Goal: Task Accomplishment & Management: Complete application form

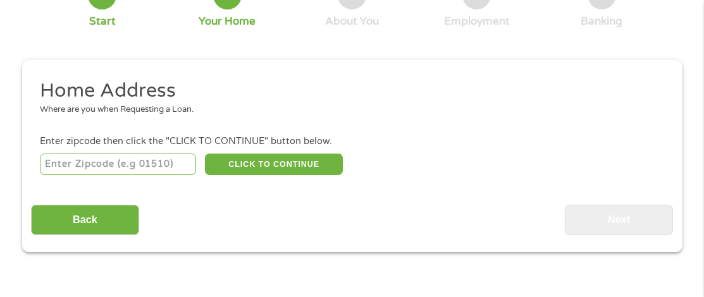
scroll to position [132, 0]
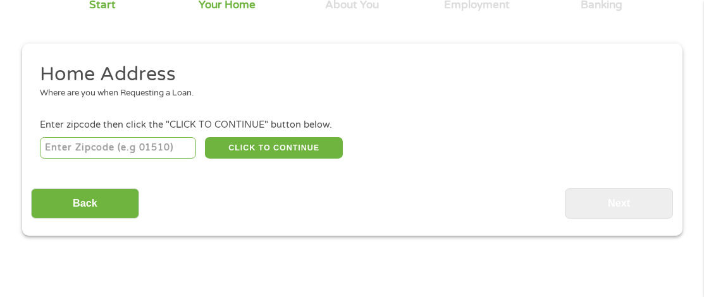
click at [61, 147] on input "number" at bounding box center [118, 148] width 156 height 22
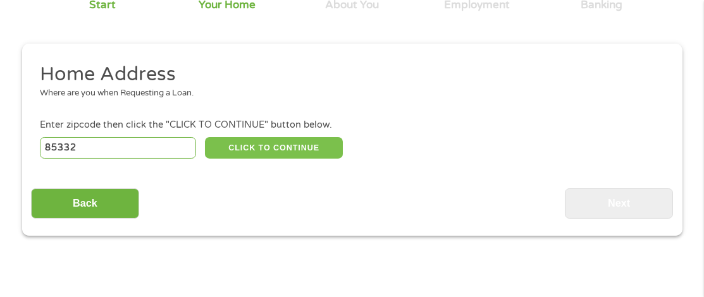
type input "85332"
click at [253, 152] on button "CLICK TO CONTINUE" at bounding box center [274, 148] width 138 height 22
type input "85332"
type input "Congress"
select select "[US_STATE]"
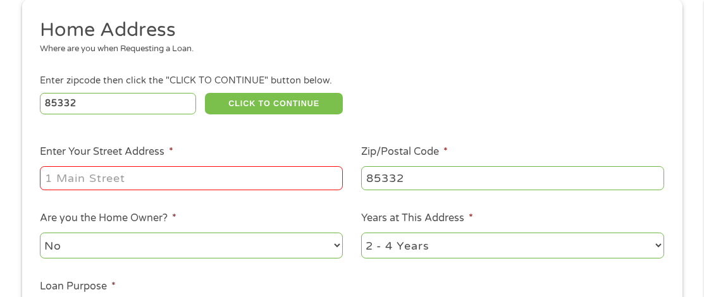
scroll to position [195, 0]
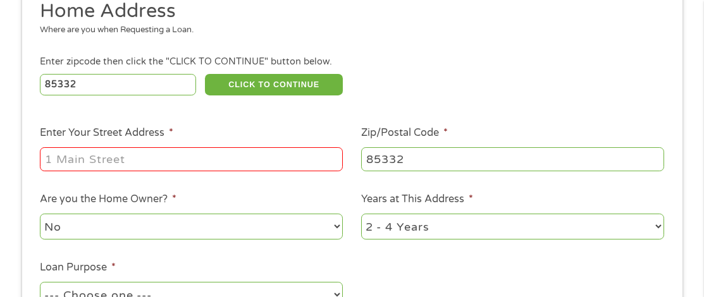
click at [125, 156] on input "Enter Your Street Address *" at bounding box center [191, 159] width 303 height 24
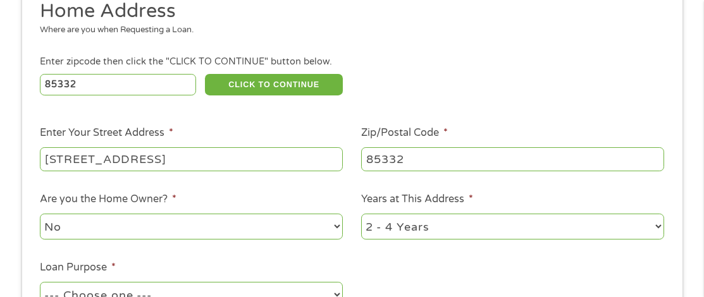
type input "[STREET_ADDRESS]"
click at [127, 230] on select "No Yes" at bounding box center [191, 227] width 303 height 26
select select "yes"
click at [40, 215] on select "No Yes" at bounding box center [191, 227] width 303 height 26
click at [418, 229] on select "1 Year or less 1 - 2 Years 2 - 4 Years Over 4 Years" at bounding box center [512, 227] width 303 height 26
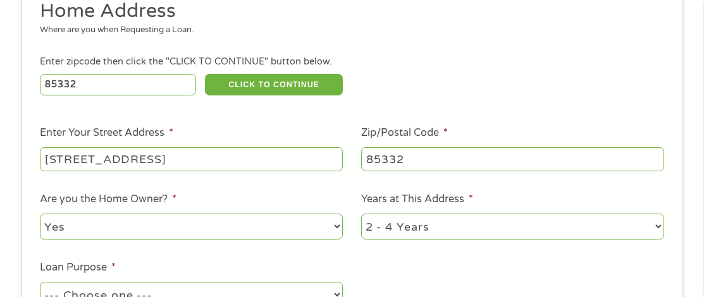
select select "60months"
click at [361, 215] on select "1 Year or less 1 - 2 Years 2 - 4 Years Over 4 Years" at bounding box center [512, 227] width 303 height 26
click at [443, 267] on ul "Home Address Where are you when Requesting a Loan. Enter zipcode then click the…" at bounding box center [352, 168] width 642 height 338
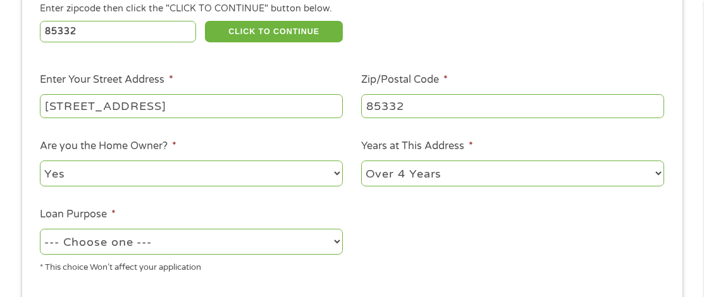
scroll to position [322, 0]
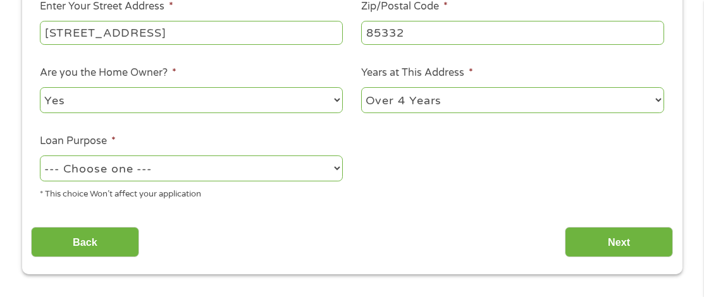
click at [186, 173] on select "--- Choose one --- Pay Bills Debt Consolidation Home Improvement Major Purchase…" at bounding box center [191, 169] width 303 height 26
select select "shorttermcash"
click at [40, 157] on select "--- Choose one --- Pay Bills Debt Consolidation Home Improvement Major Purchase…" at bounding box center [191, 169] width 303 height 26
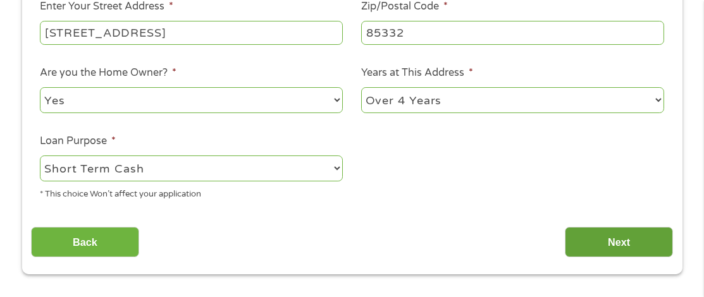
click at [589, 242] on input "Next" at bounding box center [619, 242] width 108 height 31
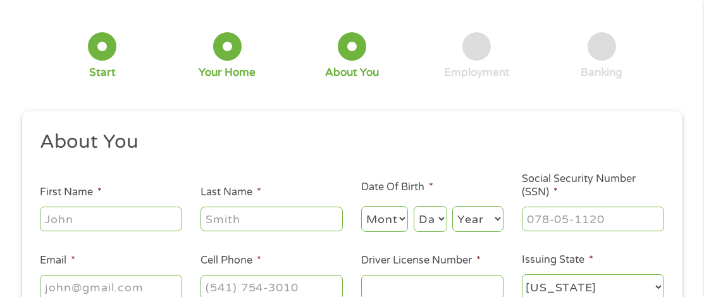
scroll to position [132, 0]
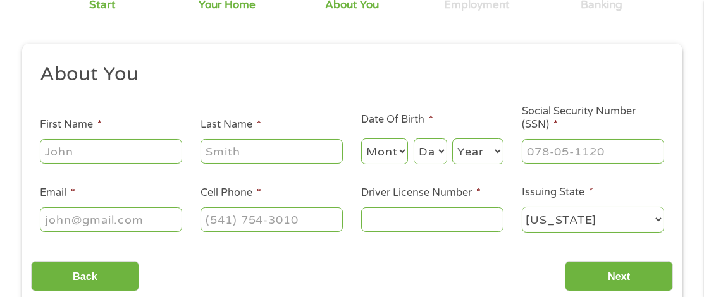
click at [109, 151] on input "First Name *" at bounding box center [111, 151] width 142 height 24
type input "[PERSON_NAME]"
click at [395, 155] on select "Month 1 2 3 4 5 6 7 8 9 10 11 12" at bounding box center [384, 152] width 47 height 26
select select "6"
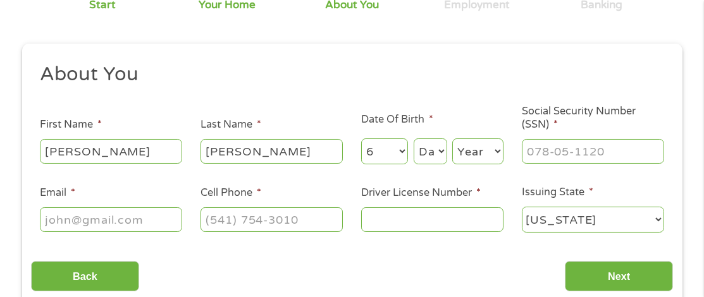
click at [361, 139] on select "Month 1 2 3 4 5 6 7 8 9 10 11 12" at bounding box center [384, 152] width 47 height 26
click at [428, 149] on select "Day 1 2 3 4 5 6 7 8 9 10 11 12 13 14 15 16 17 18 19 20 21 22 23 24 25 26 27 28 …" at bounding box center [431, 152] width 34 height 26
select select "27"
click at [414, 139] on select "Day 1 2 3 4 5 6 7 8 9 10 11 12 13 14 15 16 17 18 19 20 21 22 23 24 25 26 27 28 …" at bounding box center [431, 152] width 34 height 26
click at [476, 160] on select "Year [DATE] 2006 2005 2004 2003 2002 2001 2000 1999 1998 1997 1996 1995 1994 19…" at bounding box center [477, 152] width 51 height 26
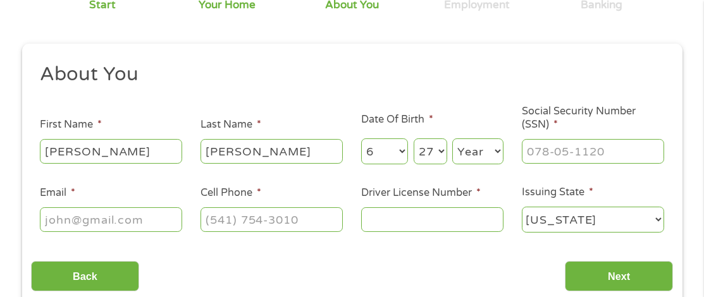
select select "1953"
click at [452, 139] on select "Year [DATE] 2006 2005 2004 2003 2002 2001 2000 1999 1998 1997 1996 1995 1994 19…" at bounding box center [477, 152] width 51 height 26
click at [582, 147] on input "___-__-____" at bounding box center [593, 151] width 142 height 24
type input "250-64-4309"
click at [87, 219] on input "Email *" at bounding box center [111, 219] width 142 height 24
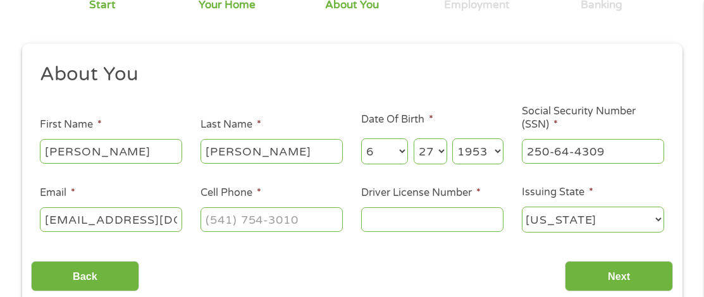
type input "[EMAIL_ADDRESS][DOMAIN_NAME]"
type input "[PHONE_NUMBER]"
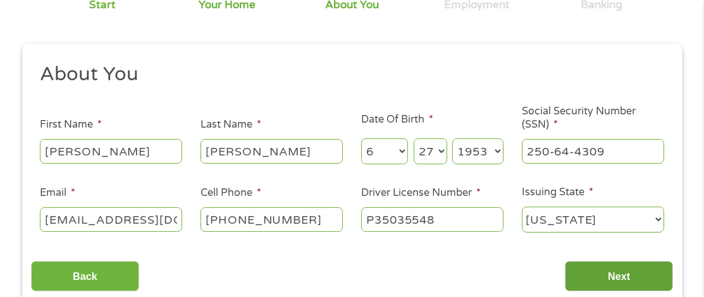
type input "P35035548"
click at [602, 269] on input "Next" at bounding box center [619, 276] width 108 height 31
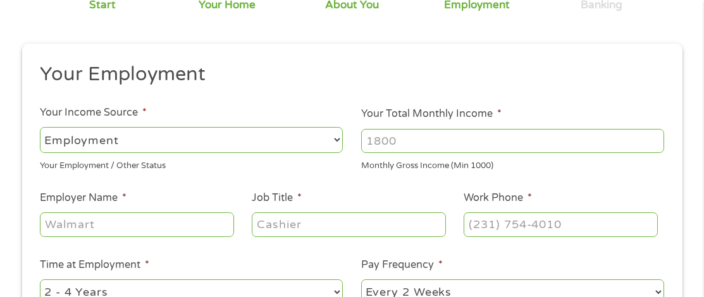
click at [187, 139] on select "--- Choose one --- Employment [DEMOGRAPHIC_DATA] Benefits" at bounding box center [191, 140] width 303 height 26
select select "benefits"
click at [40, 127] on select "--- Choose one --- Employment [DEMOGRAPHIC_DATA] Benefits" at bounding box center [191, 140] width 303 height 26
type input "Other"
type input "[PHONE_NUMBER]"
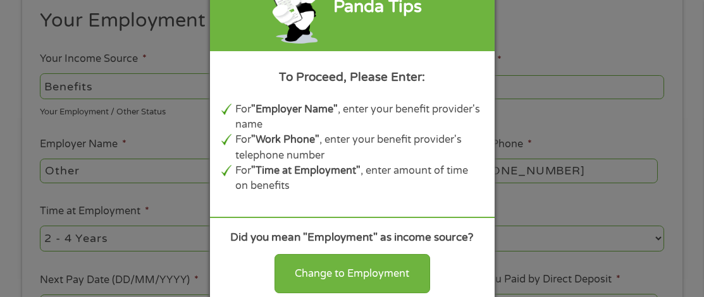
scroll to position [259, 0]
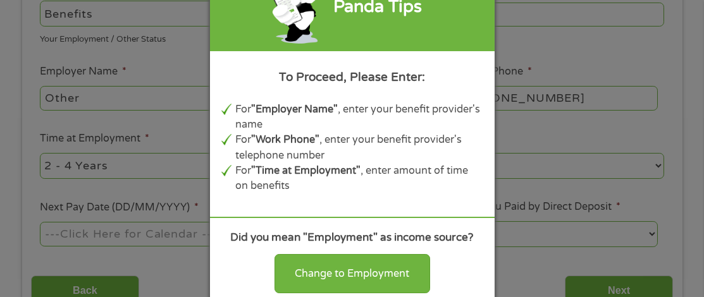
click at [161, 144] on div "Panda Tips To Proceed, Please Enter: For "Employer Name" , enter your benefit p…" at bounding box center [352, 148] width 704 height 297
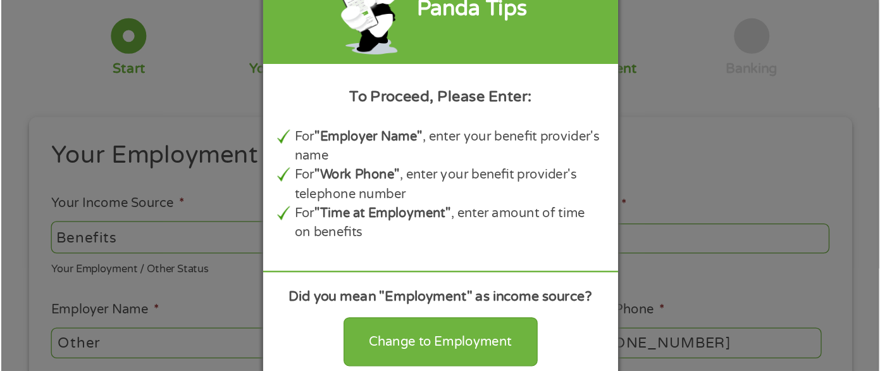
scroll to position [253, 0]
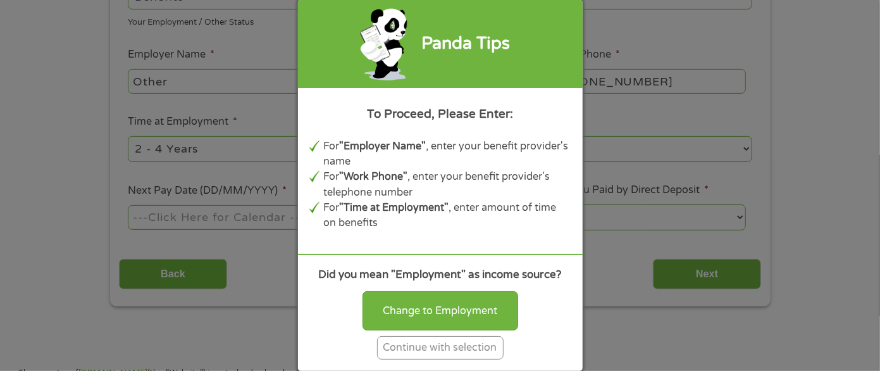
drag, startPoint x: 564, startPoint y: 12, endPoint x: 459, endPoint y: 345, distance: 348.9
click at [459, 345] on div "Continue with selection" at bounding box center [440, 347] width 126 height 23
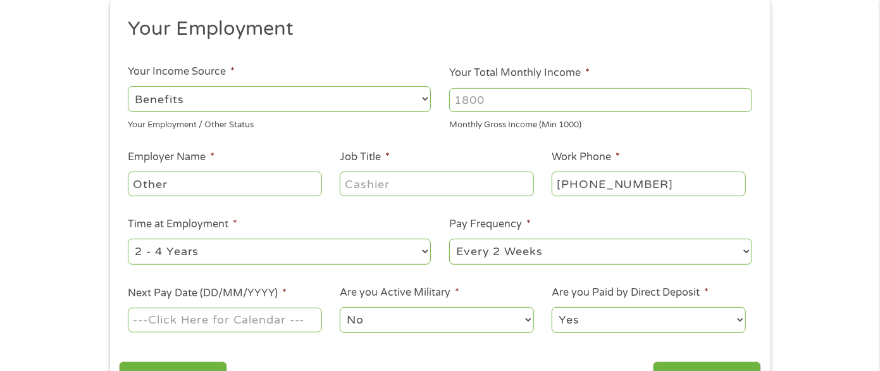
scroll to position [174, 0]
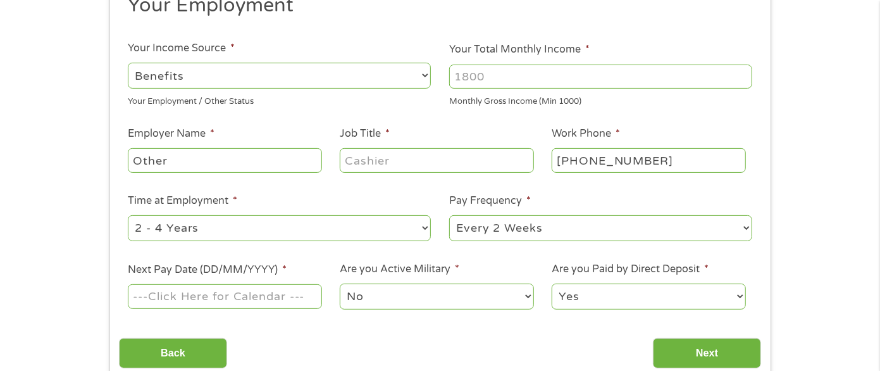
click at [400, 164] on input "Job Title *" at bounding box center [437, 160] width 194 height 24
type input "Retired"
click at [201, 154] on input "Other" at bounding box center [225, 160] width 194 height 24
type input "VA SSA"
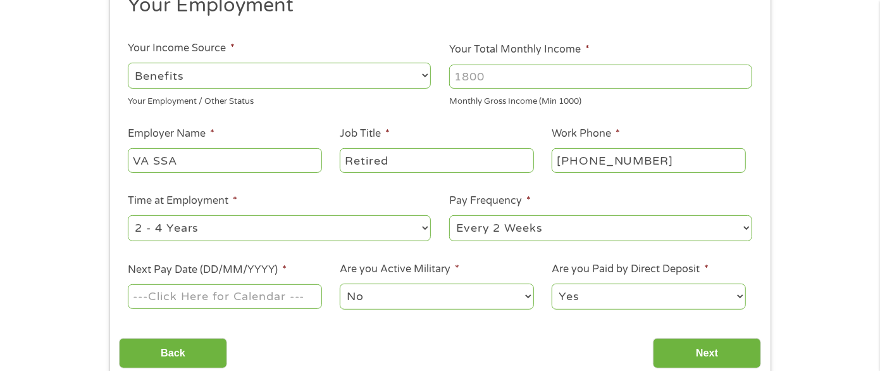
click at [240, 234] on select "--- Choose one --- 1 Year or less 1 - 2 Years 2 - 4 Years Over 4 Years" at bounding box center [279, 228] width 303 height 26
select select "60months"
click at [128, 215] on select "--- Choose one --- 1 Year or less 1 - 2 Years 2 - 4 Years Over 4 Years" at bounding box center [279, 228] width 303 height 26
click at [498, 224] on select "--- Choose one --- Every 2 Weeks Every Week Monthly Semi-Monthly" at bounding box center [600, 228] width 303 height 26
select select "monthly"
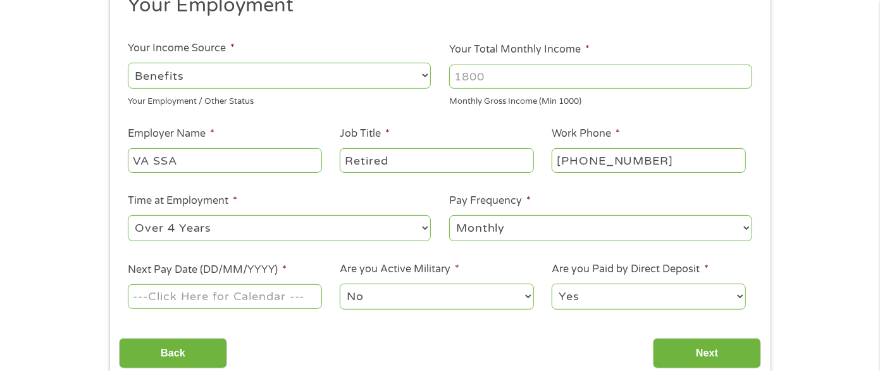
click at [449, 215] on select "--- Choose one --- Every 2 Weeks Every Week Monthly Semi-Monthly" at bounding box center [600, 228] width 303 height 26
click at [266, 297] on input "Next Pay Date (DD/MM/YYYY) *" at bounding box center [225, 296] width 194 height 24
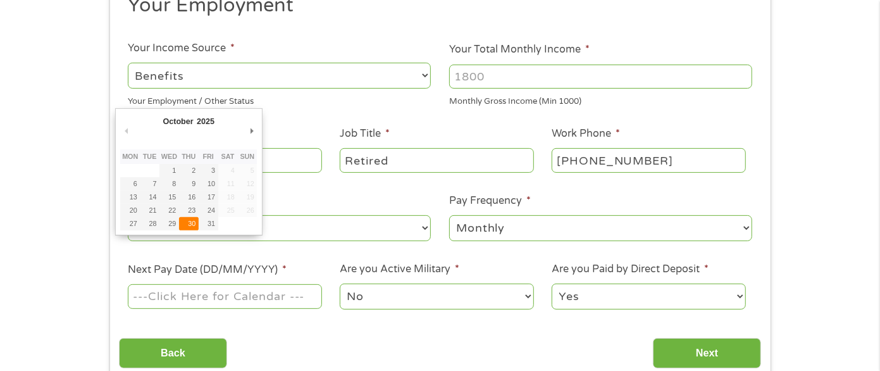
type input "[DATE]"
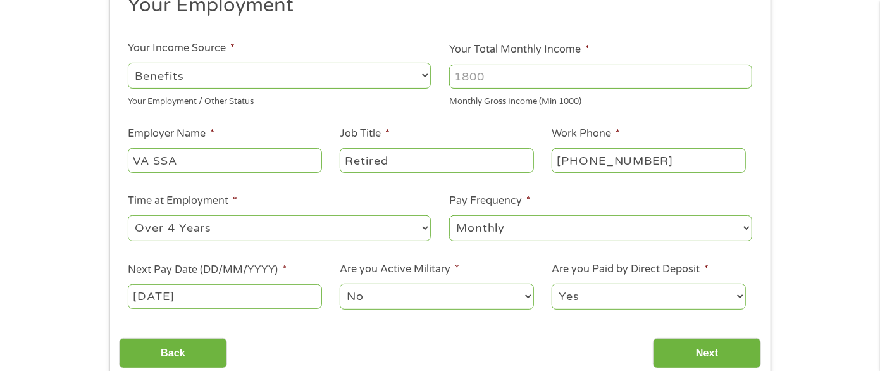
click at [392, 292] on select "No Yes" at bounding box center [437, 296] width 194 height 26
click at [684, 350] on input "Next" at bounding box center [707, 353] width 108 height 31
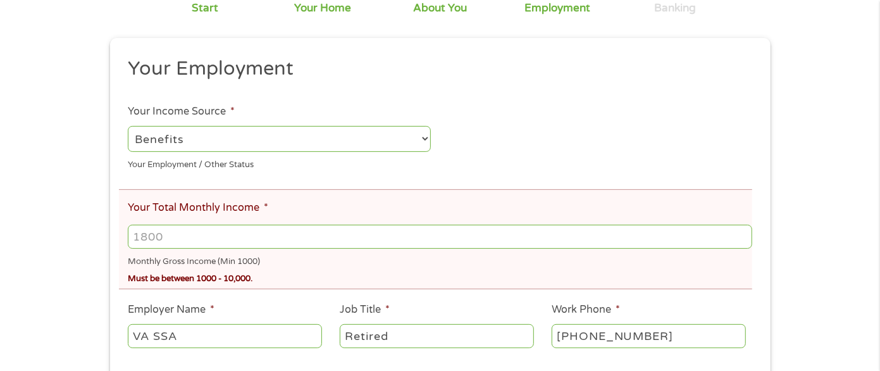
scroll to position [237, 0]
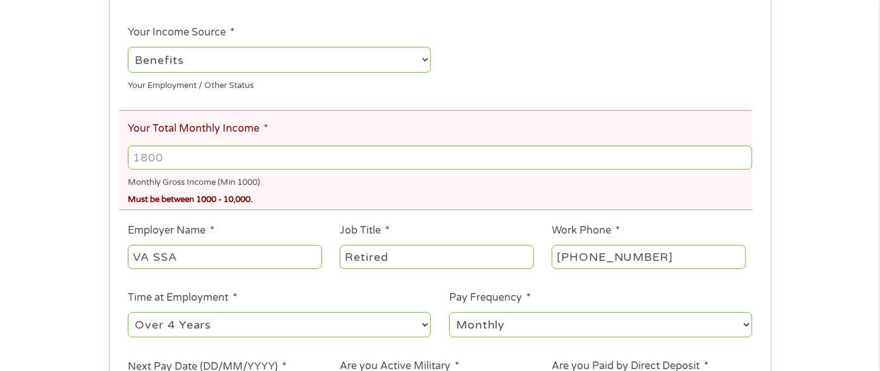
click at [209, 156] on input "Your Total Monthly Income *" at bounding box center [440, 157] width 624 height 24
type input "10000"
click at [712, 226] on li "Work Phone * [PHONE_NUMBER]" at bounding box center [649, 247] width 212 height 49
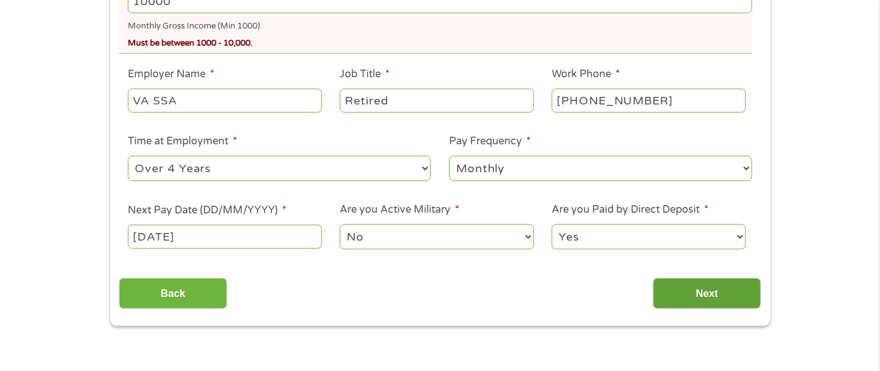
scroll to position [474, 0]
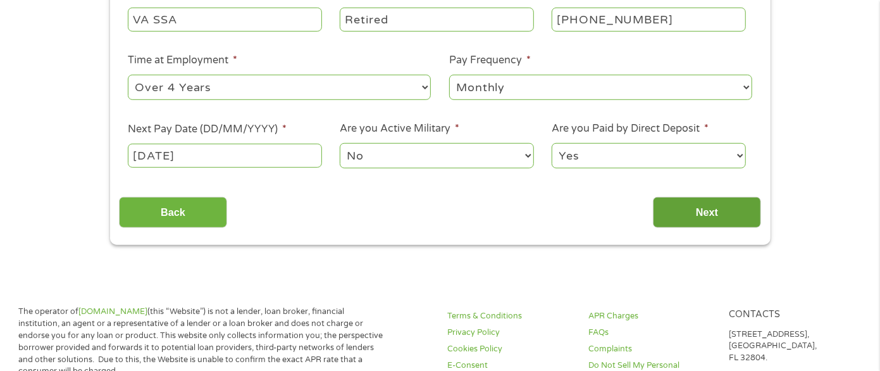
click at [700, 213] on input "Next" at bounding box center [707, 212] width 108 height 31
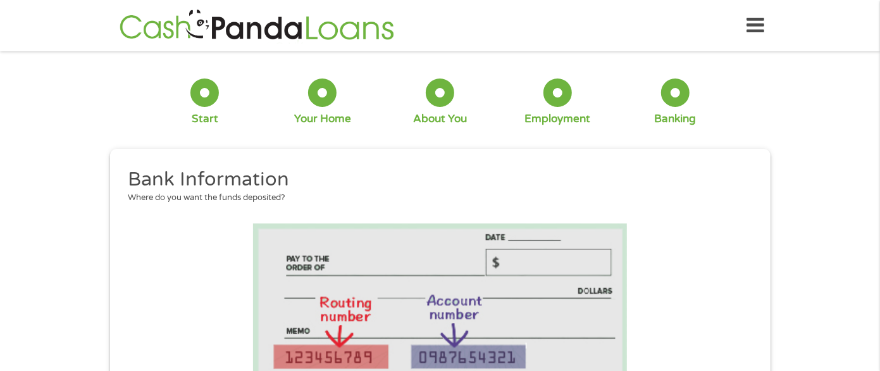
scroll to position [316, 0]
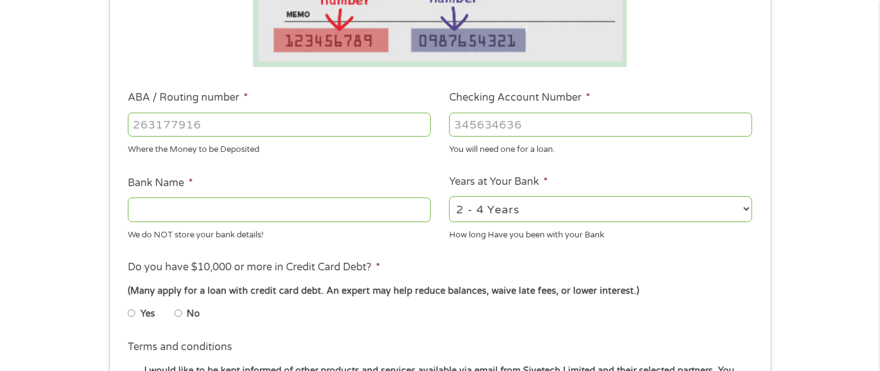
click at [173, 129] on input "ABA / Routing number *" at bounding box center [279, 125] width 303 height 24
click at [242, 123] on input "ABA / Routing number *" at bounding box center [279, 125] width 303 height 24
drag, startPoint x: 679, startPoint y: 264, endPoint x: 435, endPoint y: 210, distance: 249.4
click at [681, 266] on li "Do you have $10,000 or more in Credit Card Debt? * (Many apply for a loan with …" at bounding box center [440, 294] width 642 height 71
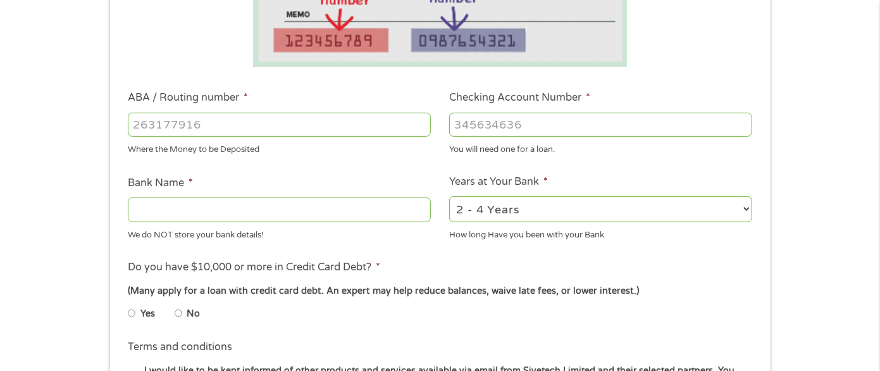
click at [147, 123] on input "ABA / Routing number *" at bounding box center [279, 125] width 303 height 24
click at [238, 130] on input "ABA / Routing number *" at bounding box center [279, 125] width 303 height 24
type input "031176110"
type input "CAPITAL ONE NA"
type input "031176110"
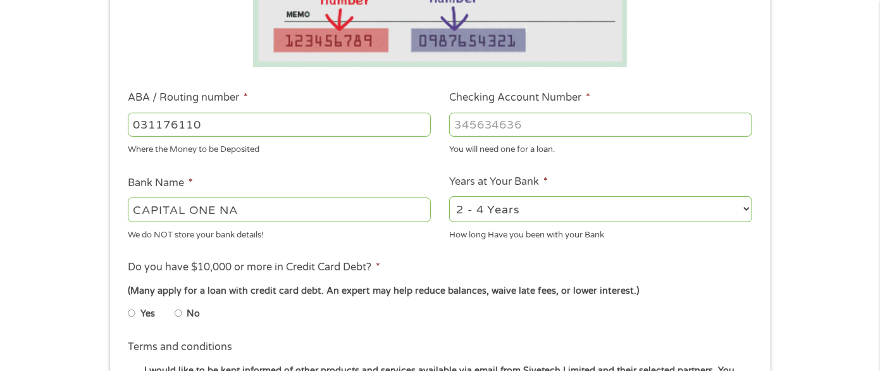
click at [517, 118] on input "Checking Account Number *" at bounding box center [600, 125] width 303 height 24
type input "36262422409"
click at [484, 267] on li "Do you have $10,000 or more in Credit Card Debt? * (Many apply for a loan with …" at bounding box center [440, 294] width 642 height 71
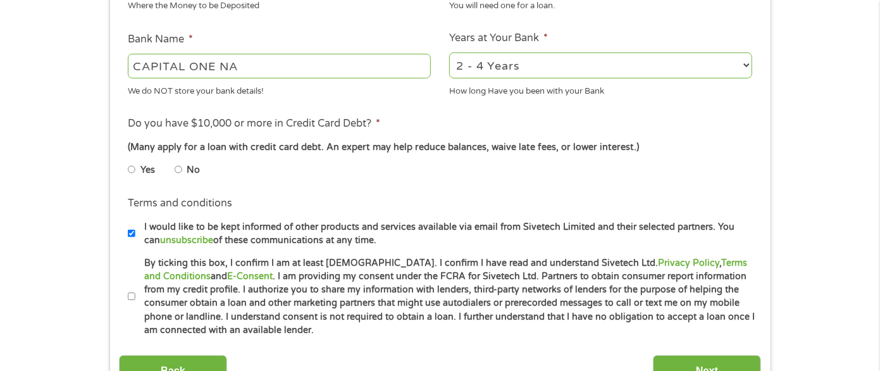
scroll to position [474, 0]
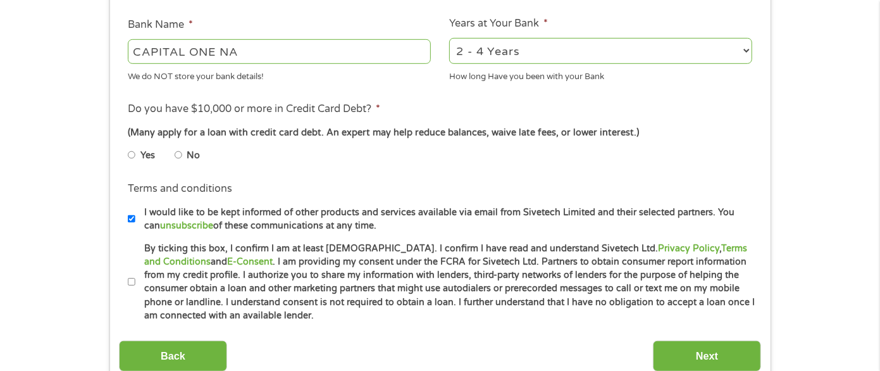
click at [180, 156] on input "No" at bounding box center [179, 155] width 8 height 20
radio input "true"
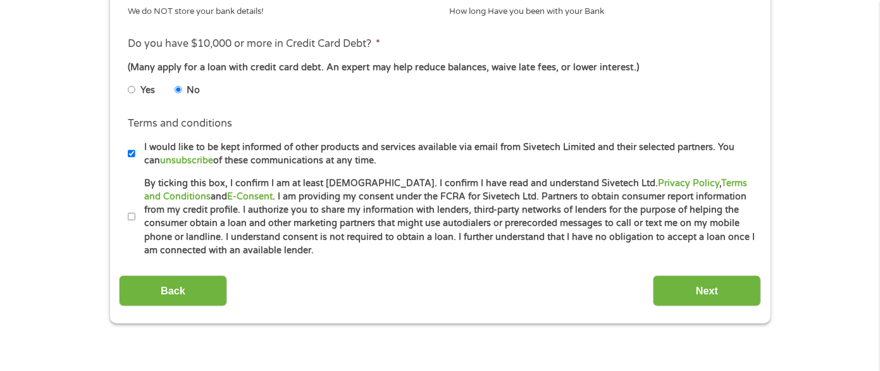
scroll to position [553, 0]
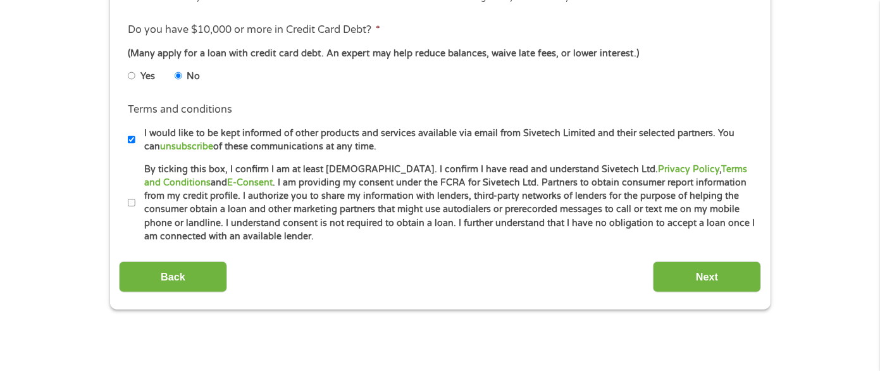
click at [135, 202] on label "By ticking this box, I confirm I am at least [DEMOGRAPHIC_DATA]. I confirm I ha…" at bounding box center [445, 203] width 620 height 81
click at [135, 202] on input "By ticking this box, I confirm I am at least [DEMOGRAPHIC_DATA]. I confirm I ha…" at bounding box center [132, 203] width 8 height 20
checkbox input "true"
click at [706, 274] on input "Next" at bounding box center [707, 276] width 108 height 31
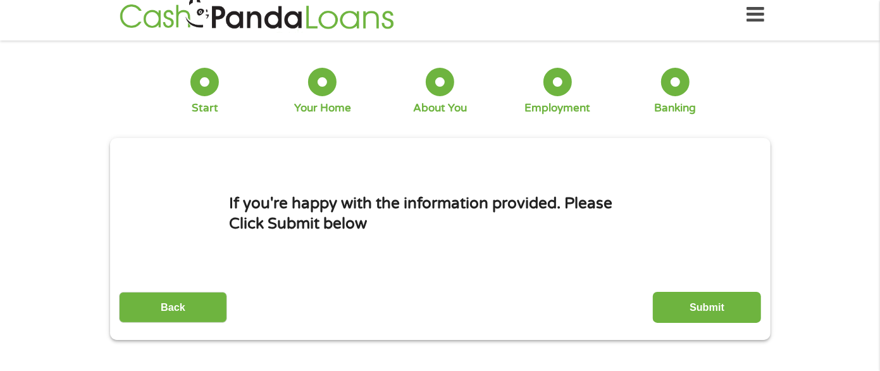
scroll to position [0, 0]
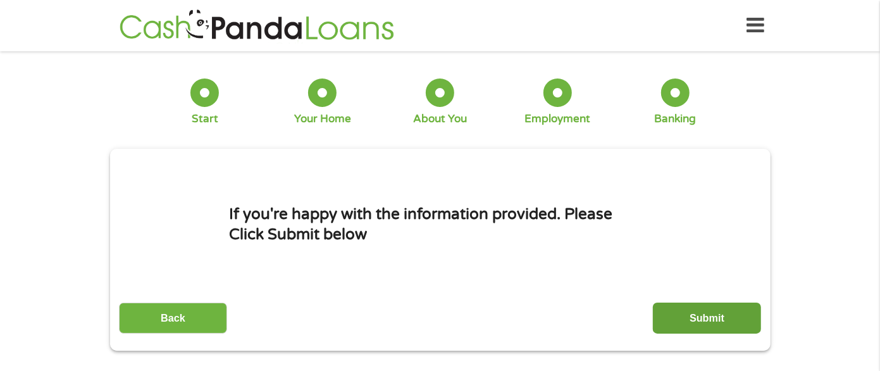
click at [732, 309] on input "Submit" at bounding box center [707, 317] width 108 height 31
